Goal: Information Seeking & Learning: Check status

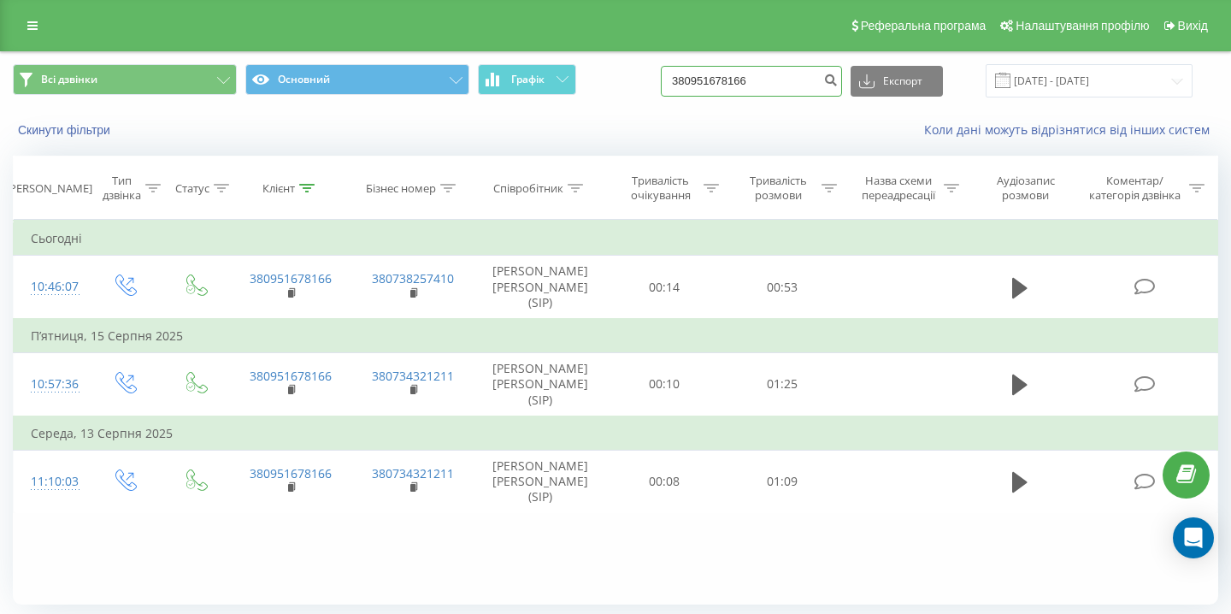
click at [786, 74] on input "380951678166" at bounding box center [751, 81] width 181 height 31
paste input "+38 (093) 508-38-37"
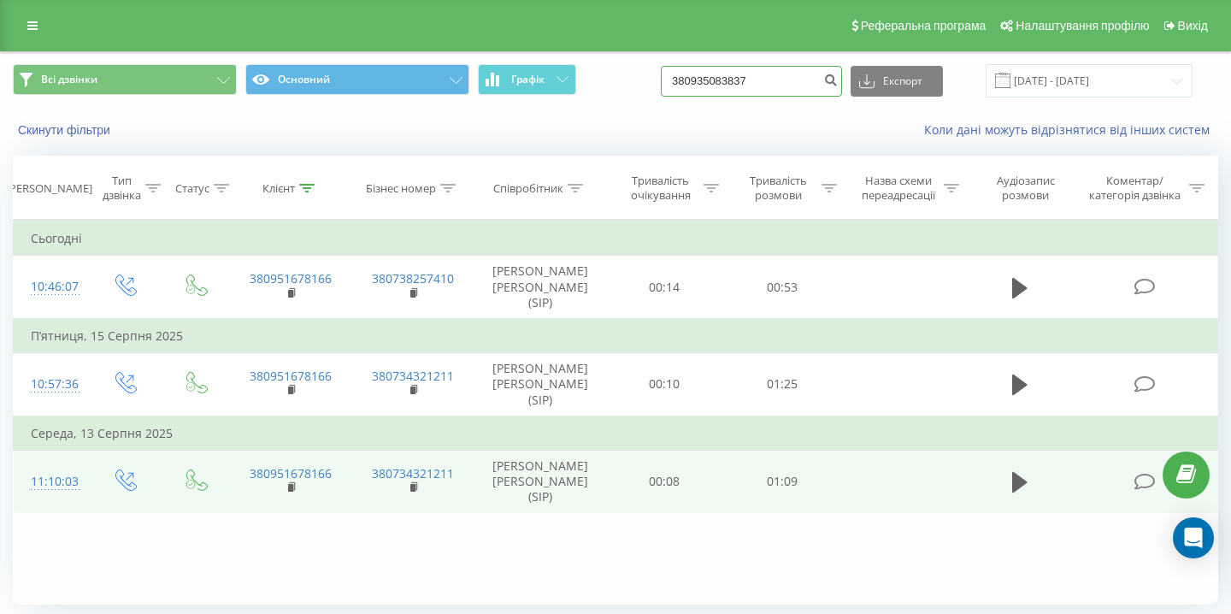
type input "380935083837"
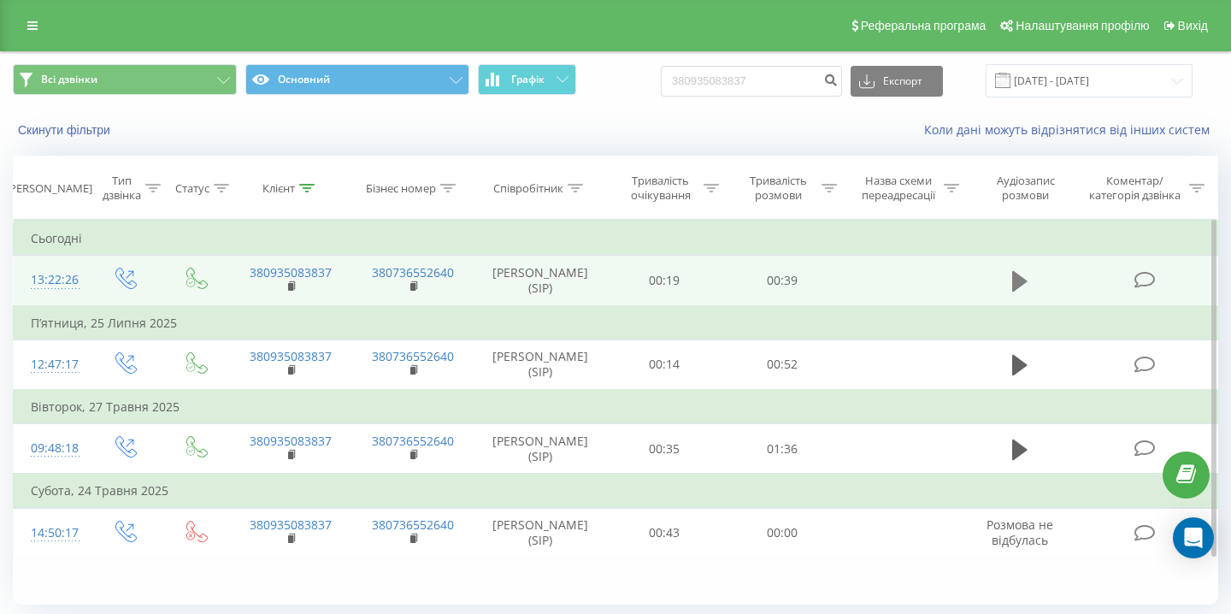
click at [1016, 290] on icon at bounding box center [1019, 281] width 15 height 24
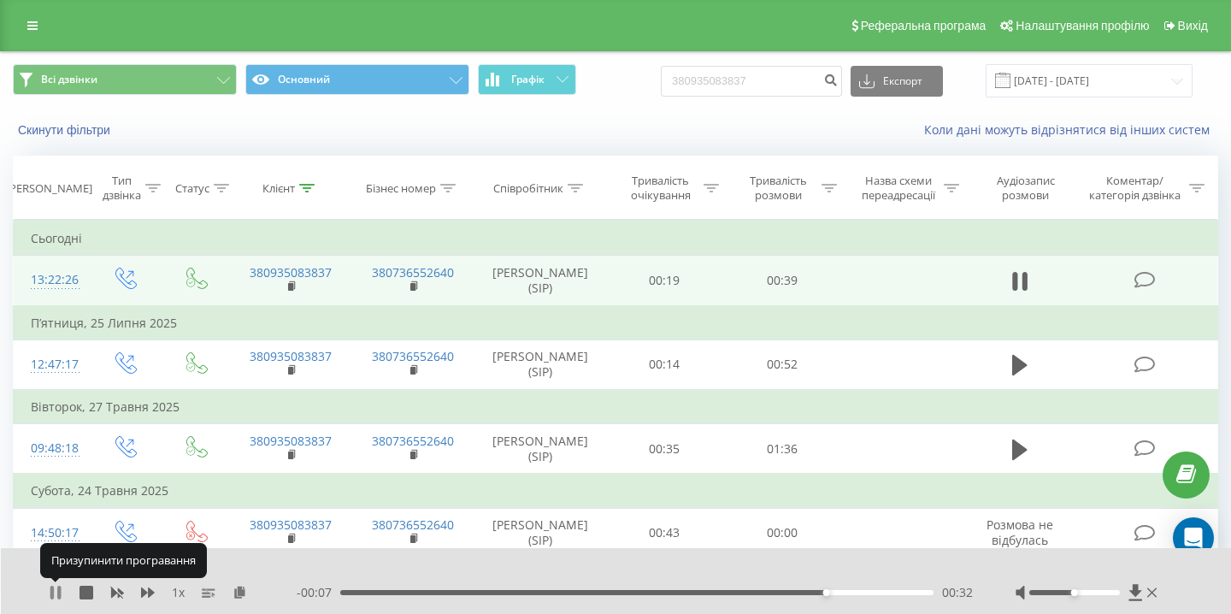
click at [59, 598] on icon at bounding box center [58, 593] width 3 height 14
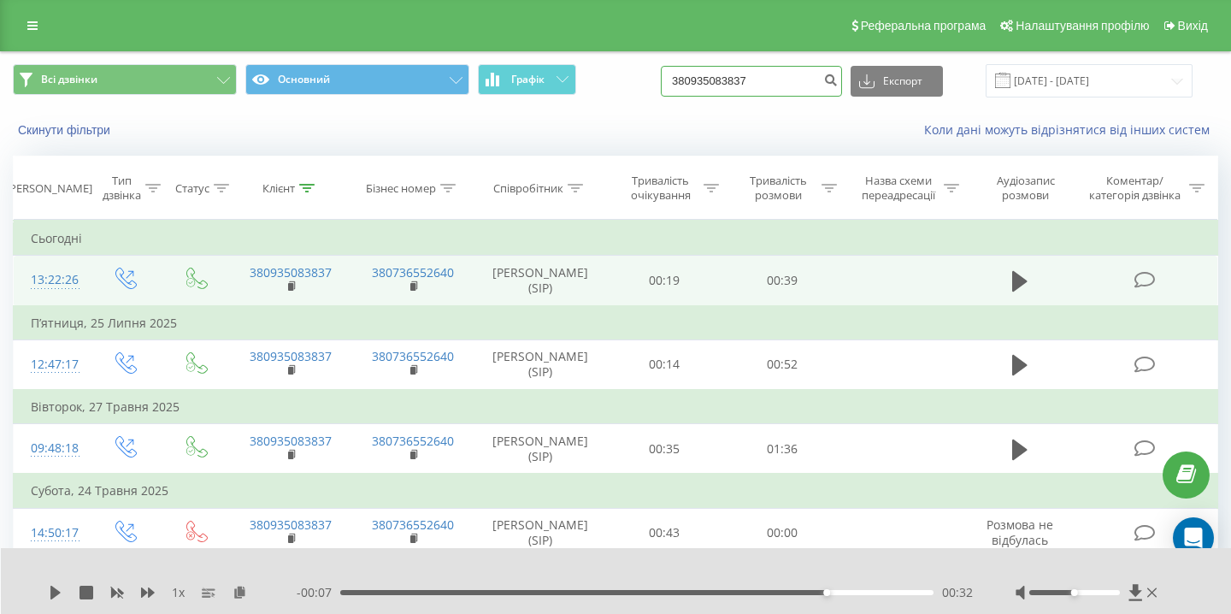
click at [786, 82] on input "380935083837" at bounding box center [751, 81] width 181 height 31
paste input "[PHONE_NUMBER]"
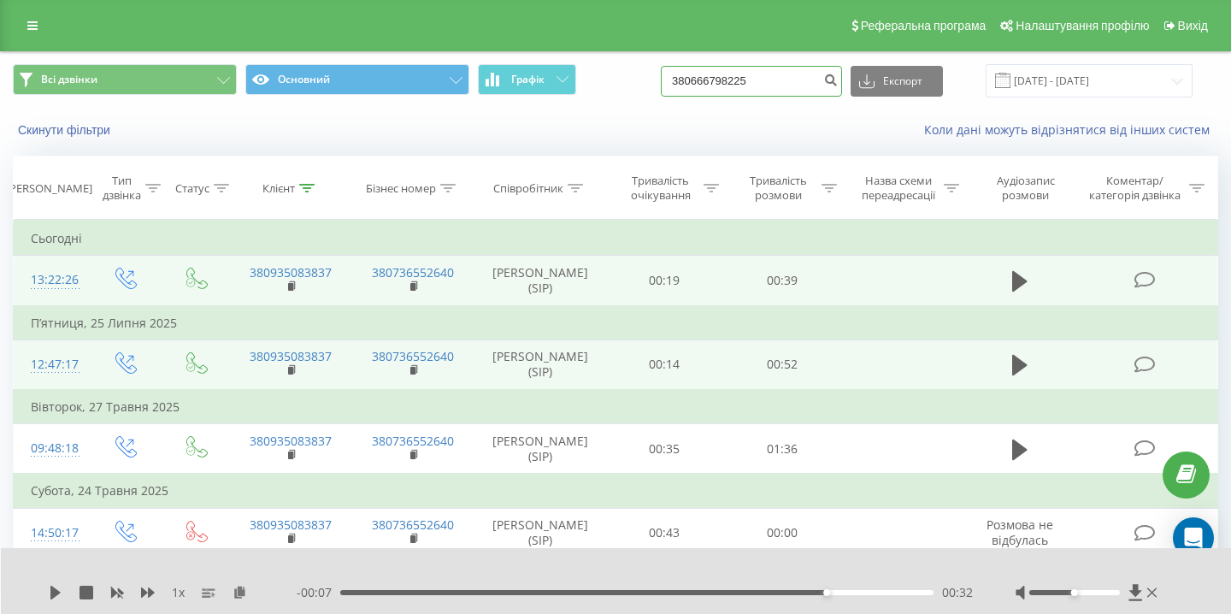
type input "380666798225"
